Goal: Task Accomplishment & Management: Use online tool/utility

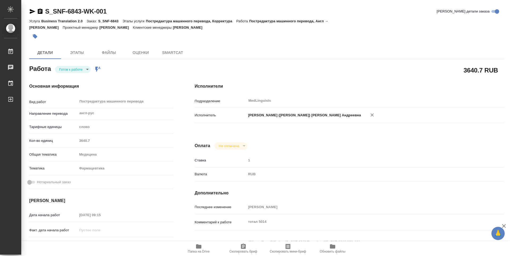
type textarea "x"
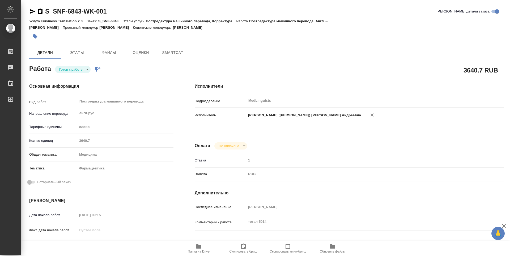
type textarea "x"
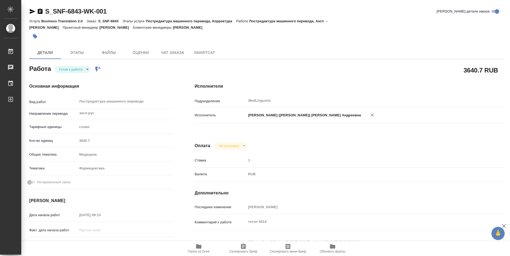
type textarea "x"
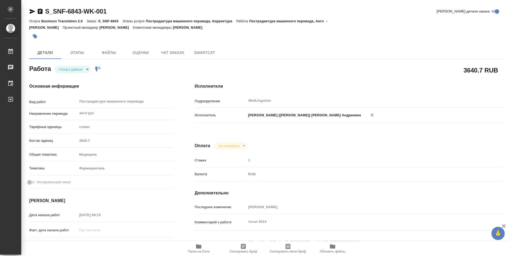
type textarea "x"
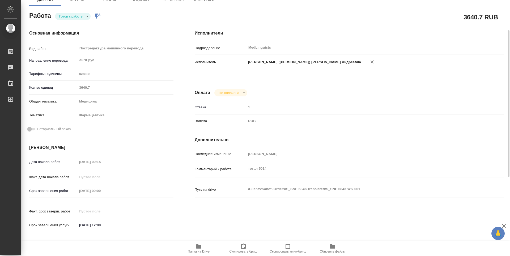
scroll to position [106, 0]
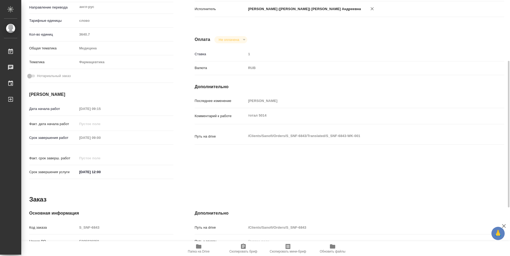
click at [197, 248] on icon "button" at bounding box center [198, 246] width 5 height 4
